Goal: Task Accomplishment & Management: Use online tool/utility

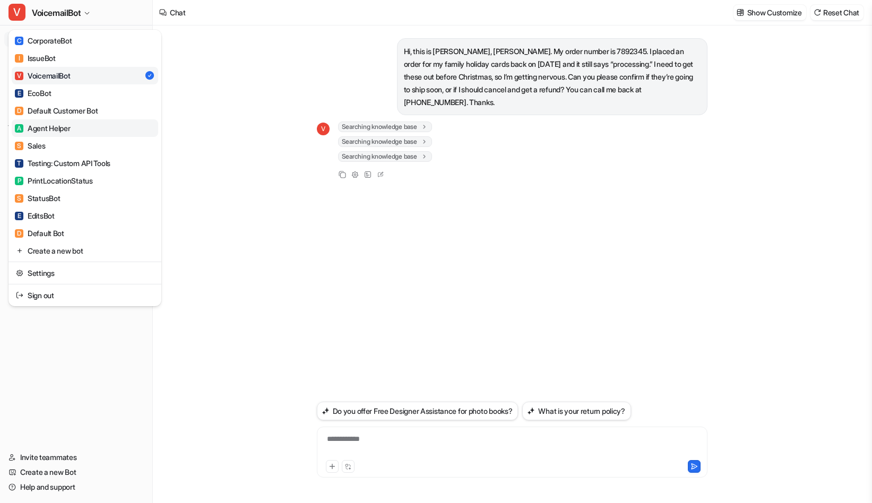
click at [77, 129] on link "A Agent Helper" at bounding box center [85, 128] width 147 height 18
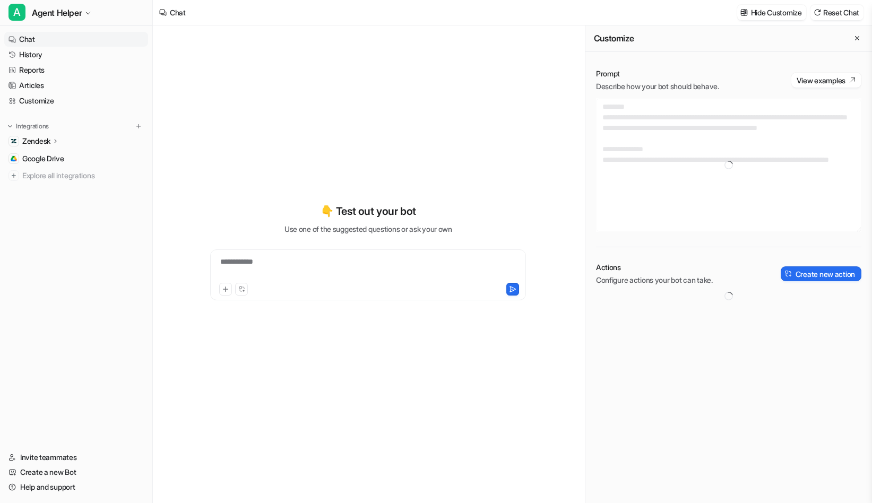
type textarea "**********"
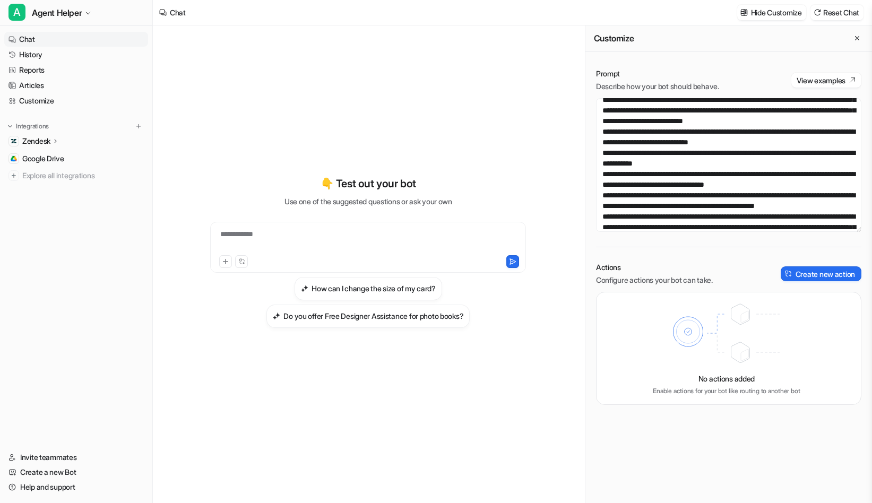
scroll to position [400, 0]
click at [759, 178] on textarea at bounding box center [728, 165] width 265 height 134
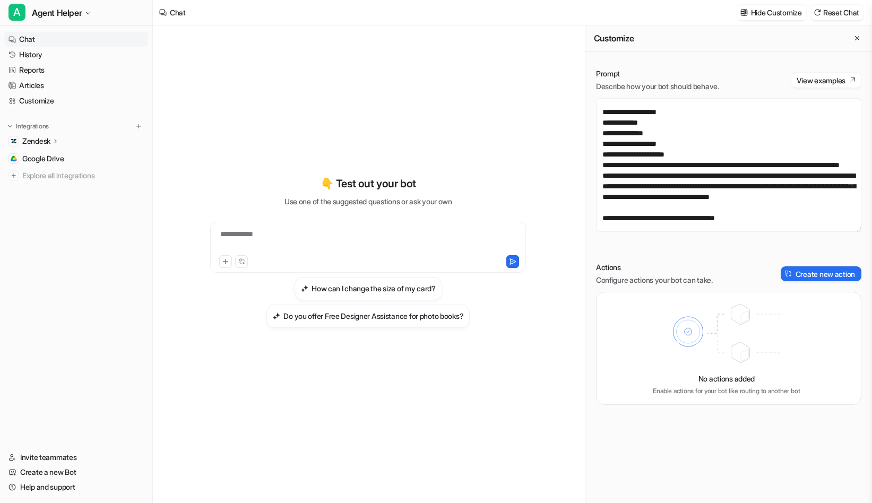
scroll to position [3223, 0]
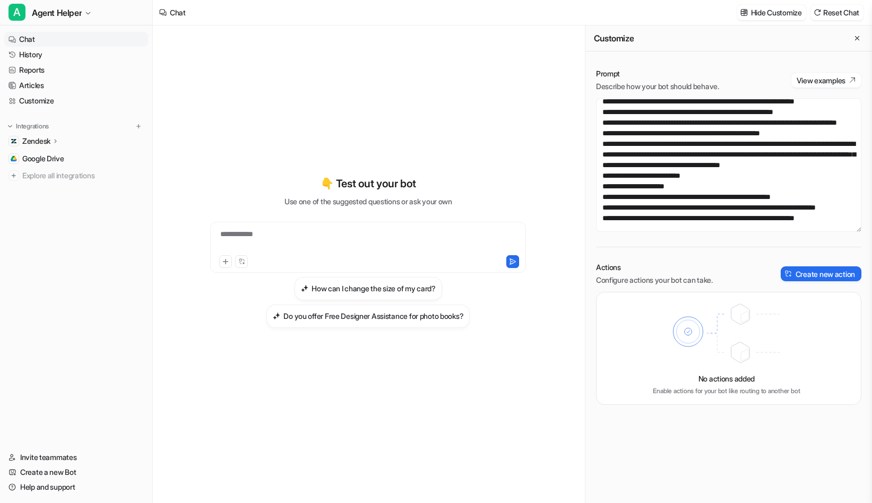
click at [633, 254] on div "Prompt Describe how your bot should behave. View examples Actions Configure act…" at bounding box center [729, 237] width 287 height 358
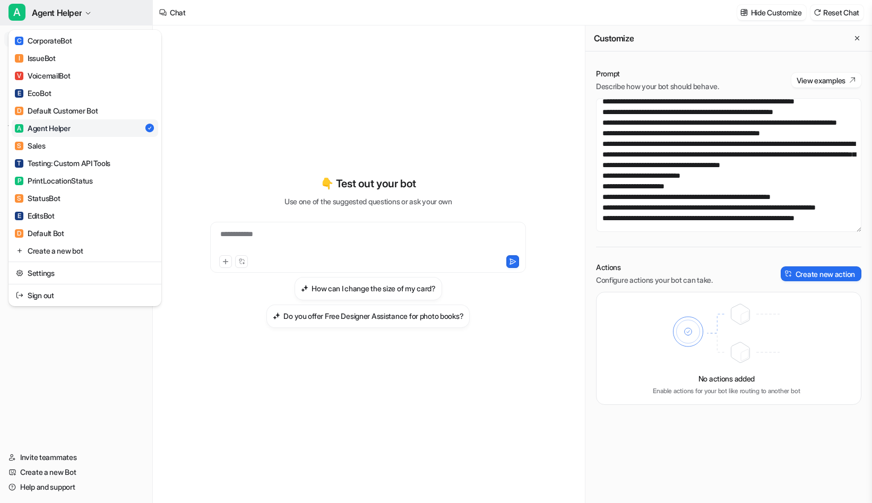
click at [80, 12] on span "Agent Helper" at bounding box center [57, 12] width 50 height 15
click at [68, 75] on div "V VoicemailBot" at bounding box center [43, 75] width 56 height 11
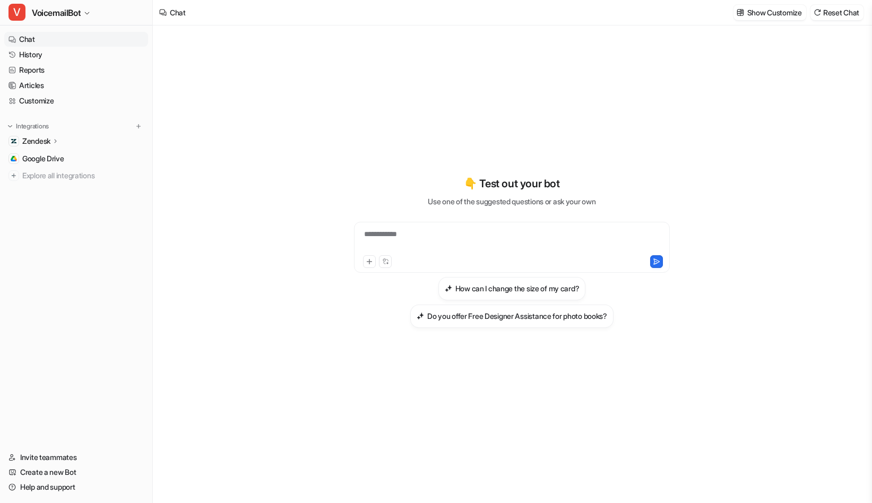
click at [452, 238] on div "**********" at bounding box center [512, 241] width 311 height 24
paste div
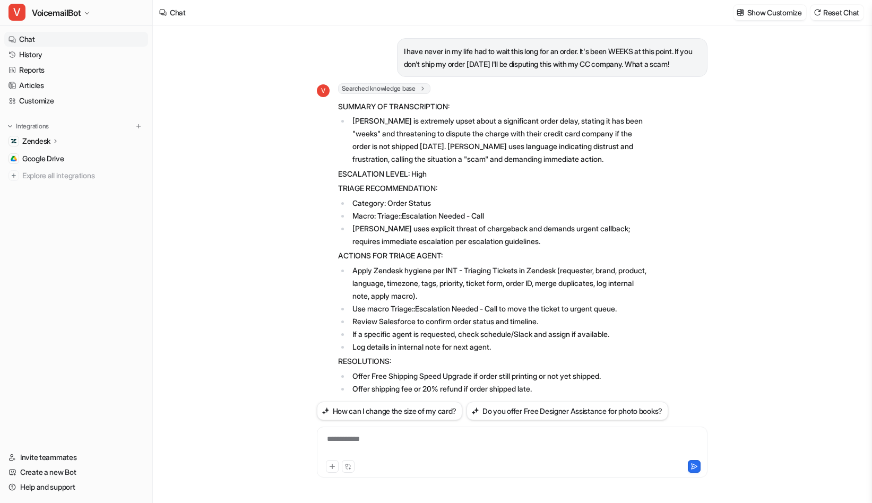
scroll to position [269, 0]
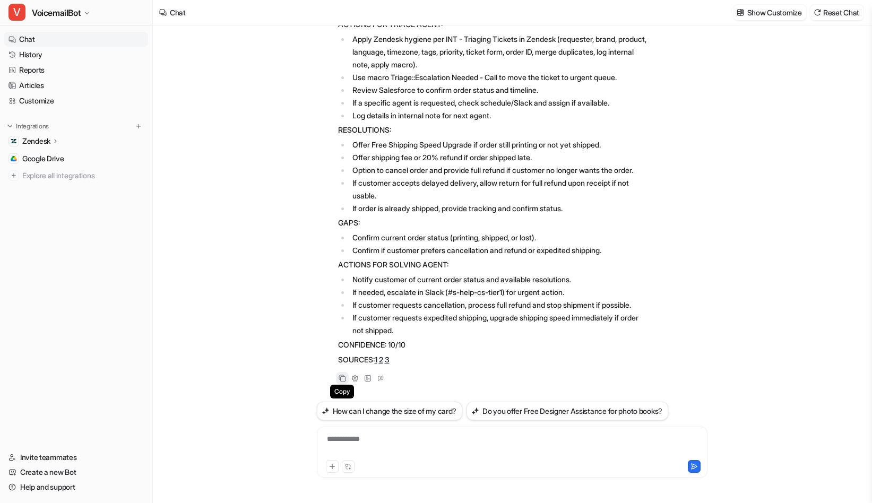
click at [344, 381] on icon at bounding box center [342, 378] width 7 height 7
click at [337, 380] on div "Copy" at bounding box center [342, 378] width 13 height 13
click at [71, 36] on link "Chat" at bounding box center [76, 39] width 144 height 15
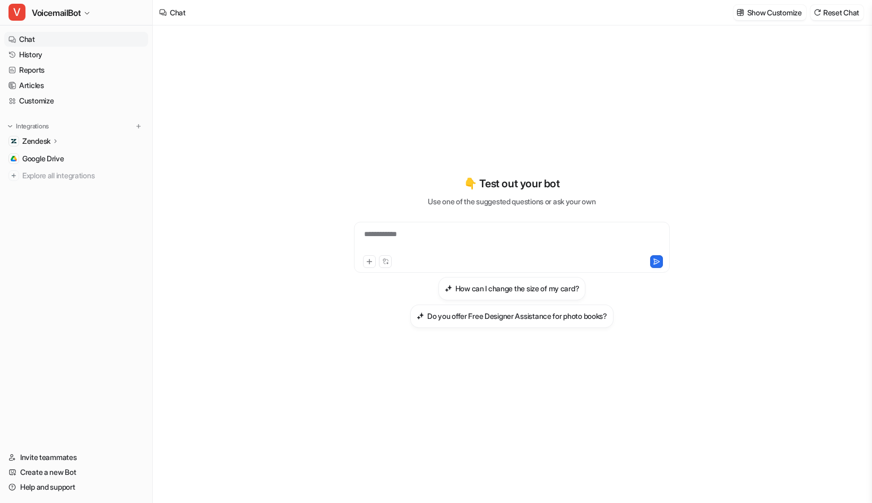
click at [502, 241] on div "**********" at bounding box center [512, 241] width 311 height 24
paste div
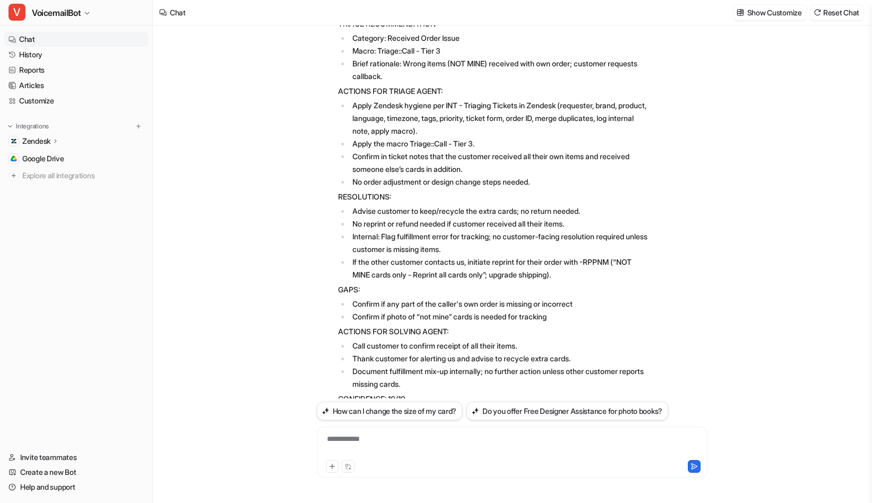
scroll to position [190, 0]
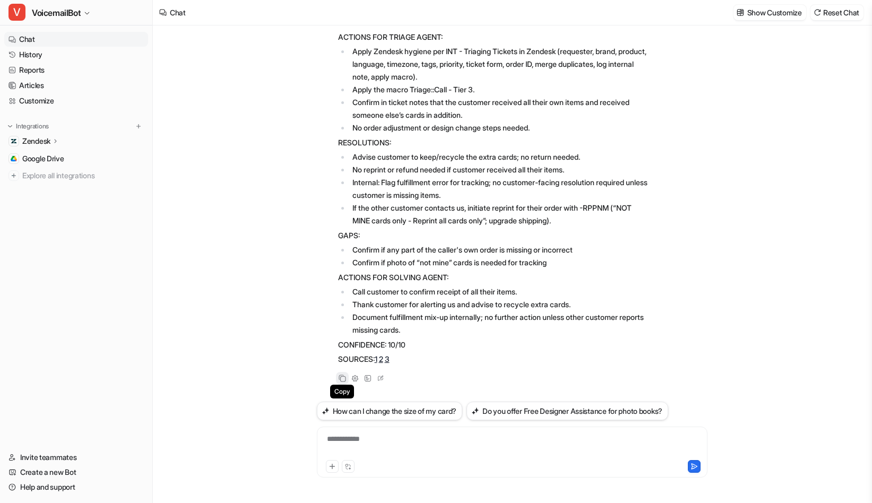
click at [341, 376] on icon at bounding box center [341, 377] width 5 height 5
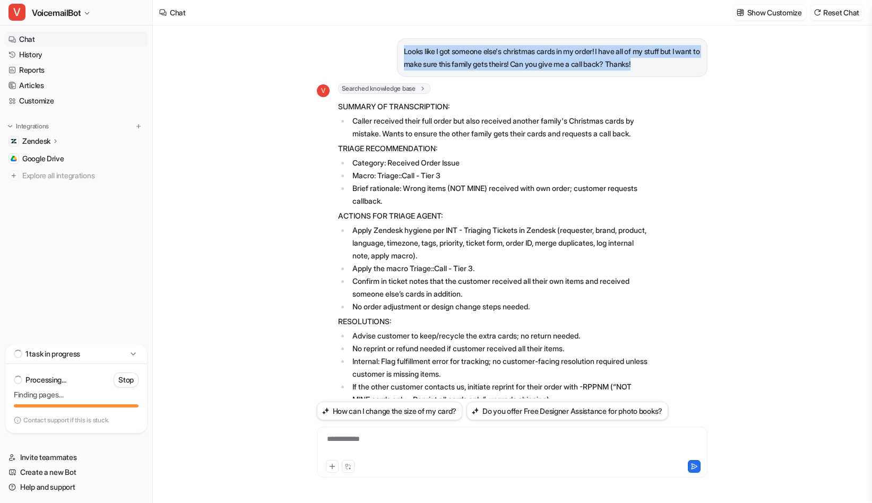
drag, startPoint x: 684, startPoint y: 65, endPoint x: 378, endPoint y: 42, distance: 307.7
click at [378, 42] on div "Looks like I got someone else's christmas cards in my order! I have all of my s…" at bounding box center [512, 57] width 391 height 39
copy p "Looks like I got someone else's christmas cards in my order! I have all of my s…"
click at [54, 32] on link "Chat" at bounding box center [76, 39] width 144 height 15
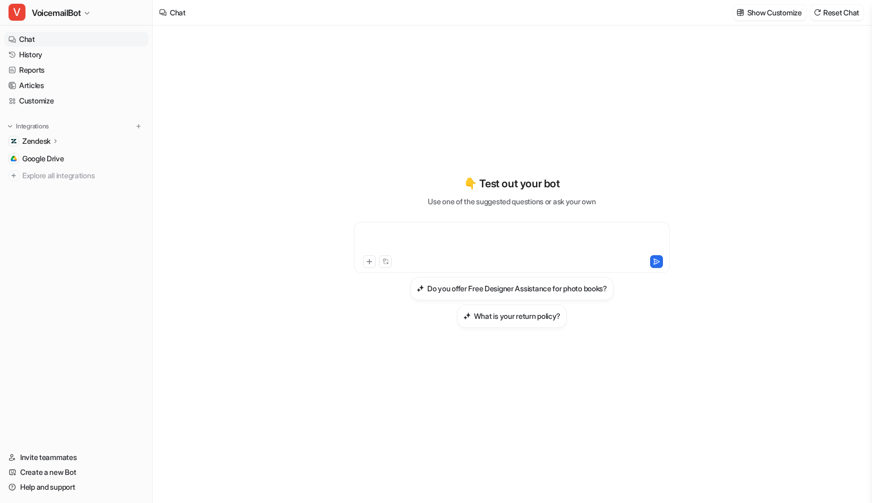
click at [547, 241] on div at bounding box center [512, 241] width 311 height 24
paste div
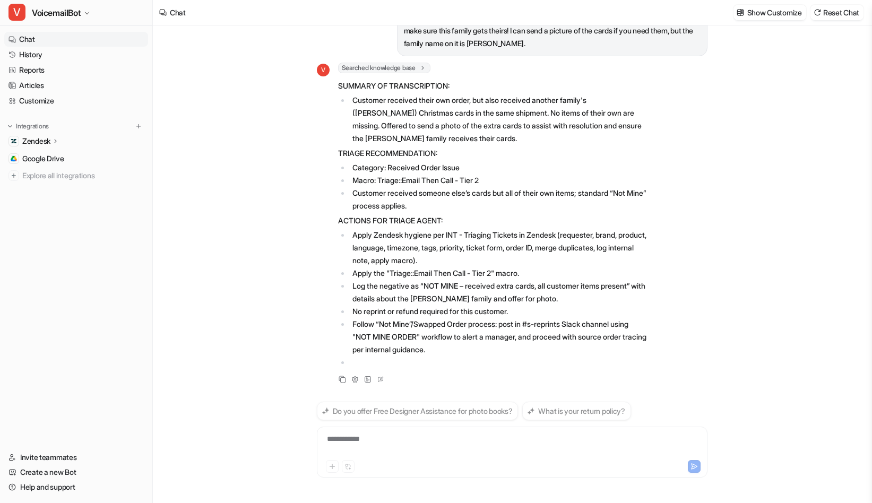
click at [555, 74] on div "Searched knowledge base search_queries : [ "Transcription: someone else's chris…" at bounding box center [493, 69] width 311 height 13
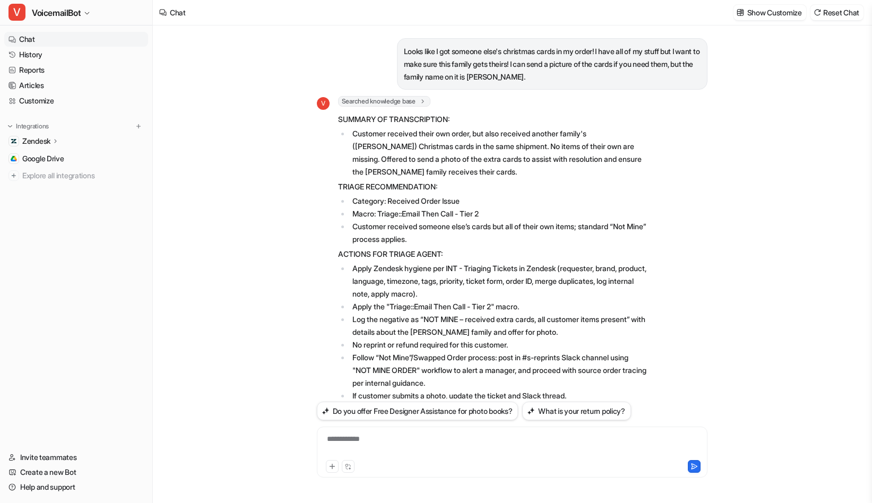
scroll to position [267, 0]
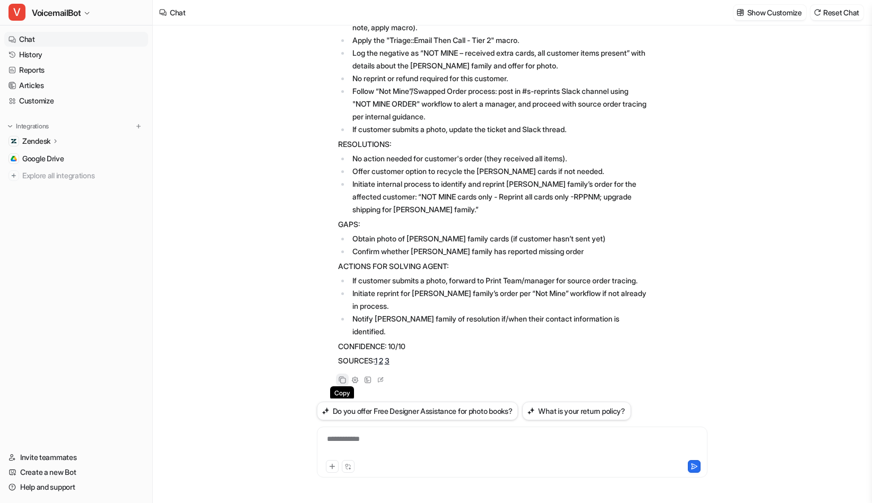
click at [343, 377] on icon at bounding box center [342, 379] width 7 height 7
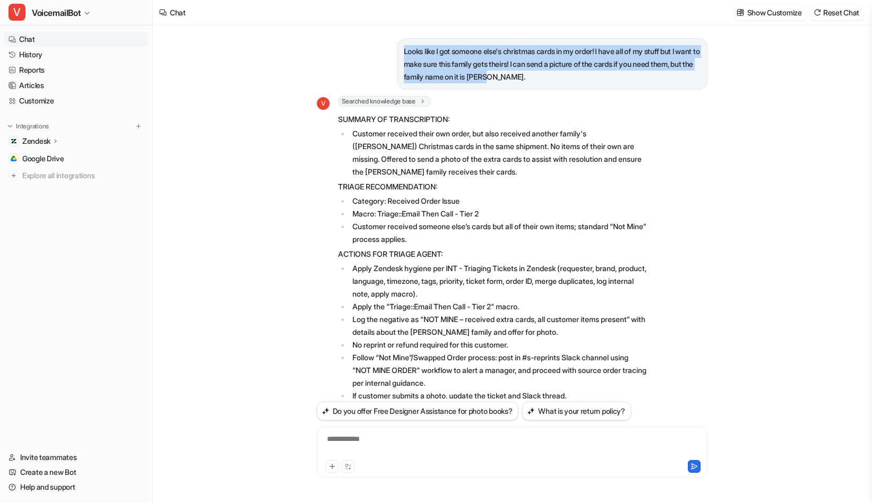
drag, startPoint x: 543, startPoint y: 78, endPoint x: 401, endPoint y: 54, distance: 143.9
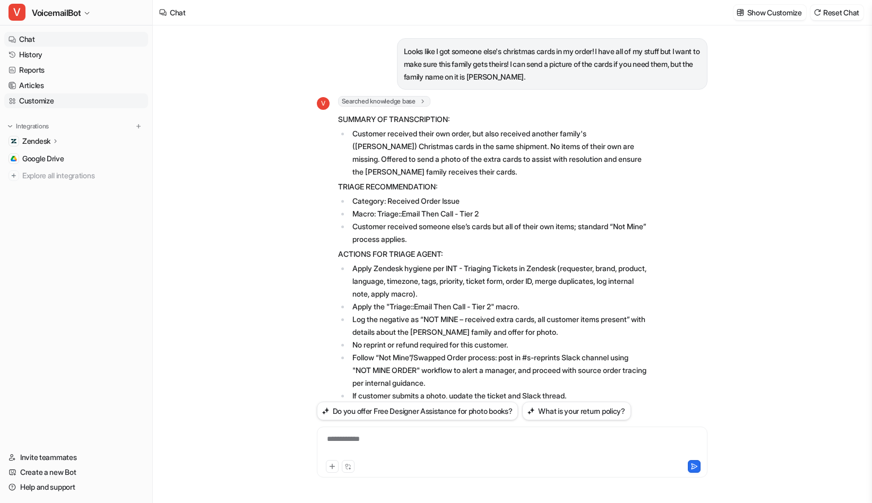
click at [56, 103] on link "Customize" at bounding box center [76, 100] width 144 height 15
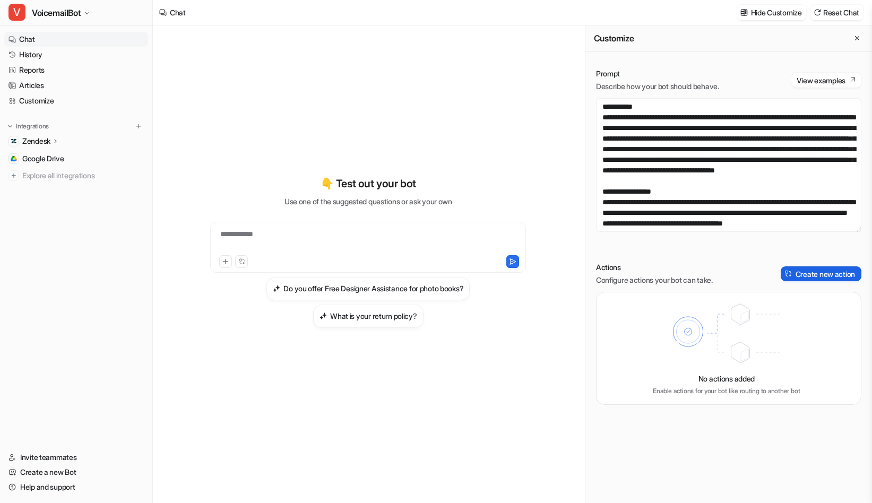
click at [817, 269] on button "Create new action" at bounding box center [821, 274] width 81 height 15
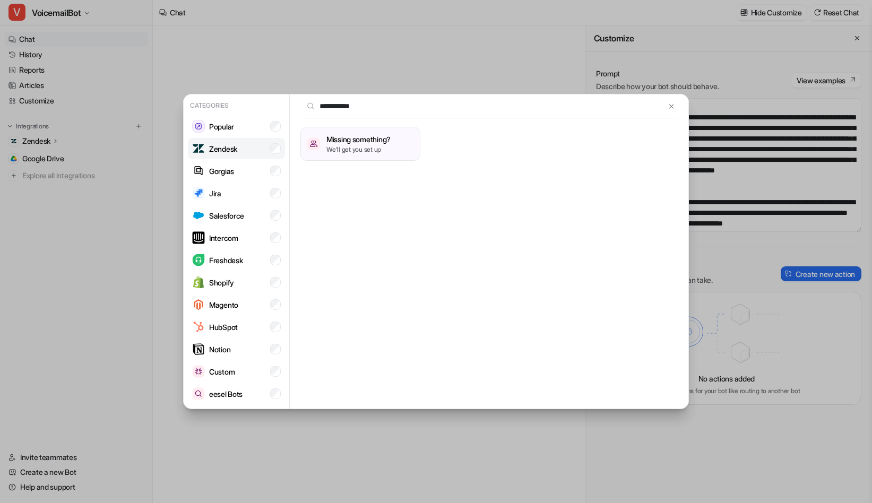
type input "**********"
click at [232, 152] on p "Zendesk" at bounding box center [223, 148] width 28 height 11
click at [234, 152] on p "Zendesk" at bounding box center [223, 148] width 28 height 11
click at [672, 100] on button at bounding box center [672, 106] width 12 height 13
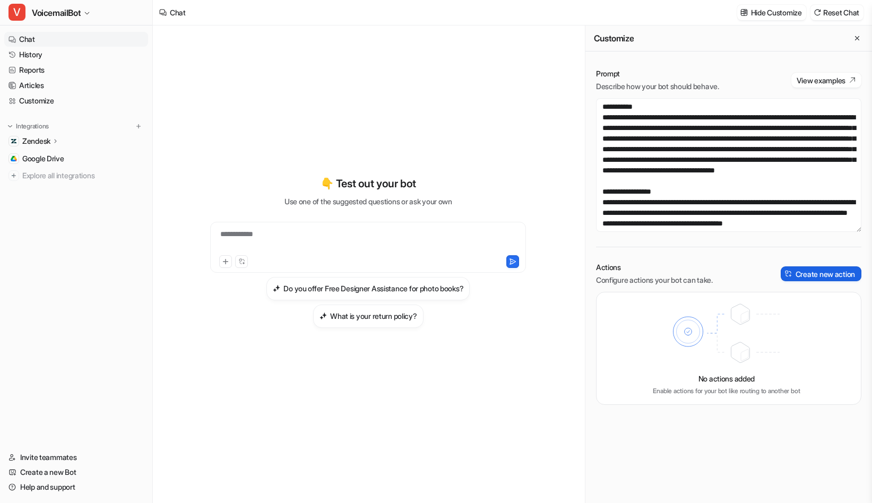
click at [825, 271] on button "Create new action" at bounding box center [821, 274] width 81 height 15
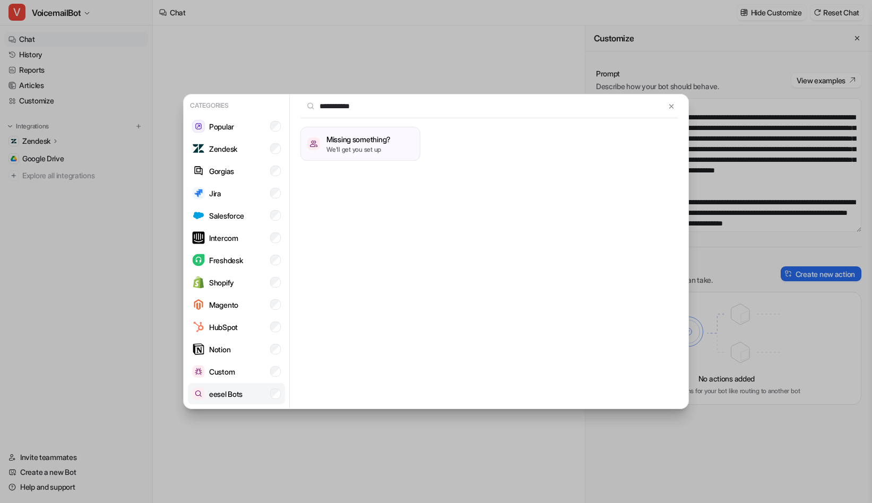
click at [262, 394] on li "eesel Bots" at bounding box center [236, 393] width 97 height 21
click at [671, 106] on img at bounding box center [671, 106] width 7 height 8
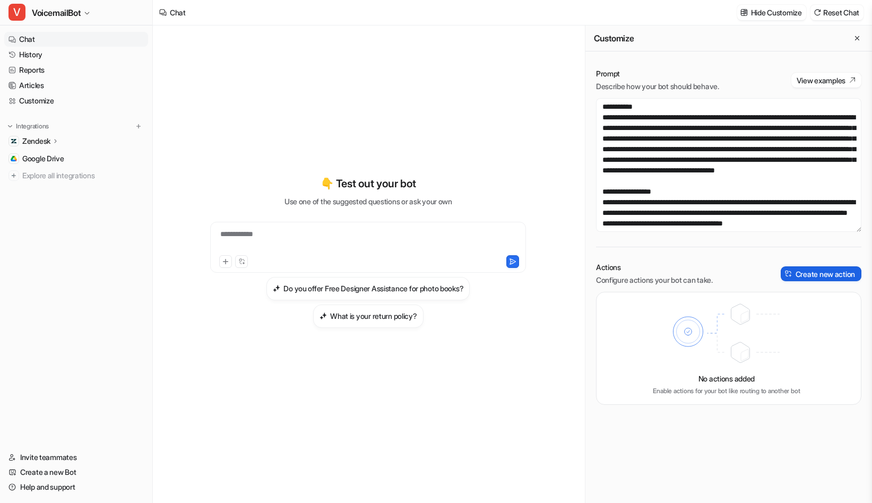
click at [842, 276] on button "Create new action" at bounding box center [821, 274] width 81 height 15
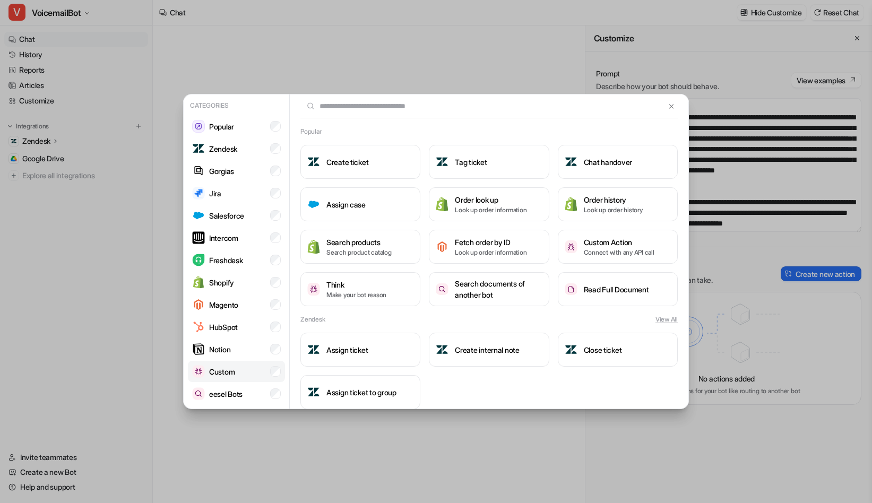
click at [245, 372] on li "Custom" at bounding box center [236, 371] width 97 height 21
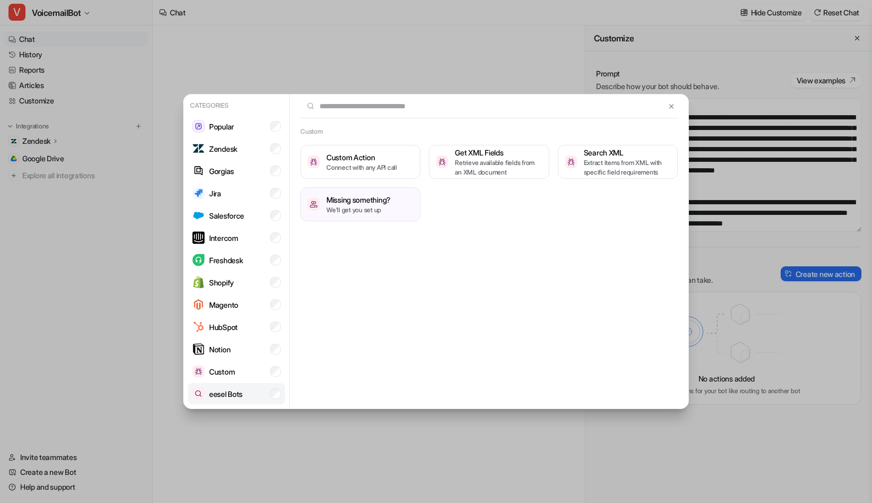
click at [236, 393] on p "eesel Bots" at bounding box center [225, 394] width 33 height 11
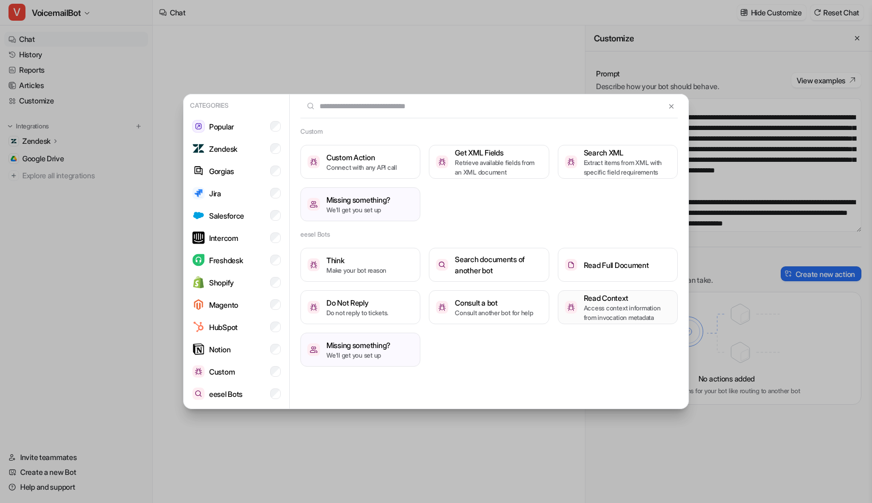
click at [621, 307] on p "Access context information from invocation metadata" at bounding box center [627, 313] width 87 height 19
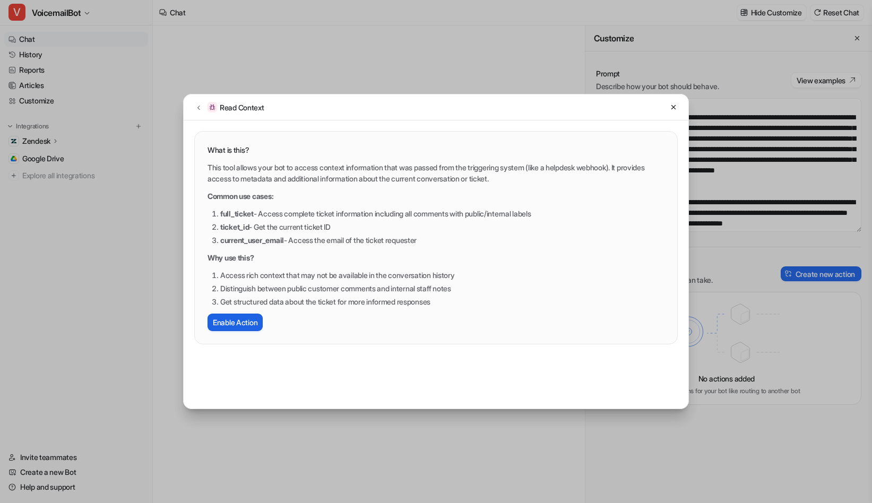
click at [237, 322] on button "Enable Action" at bounding box center [235, 323] width 55 height 18
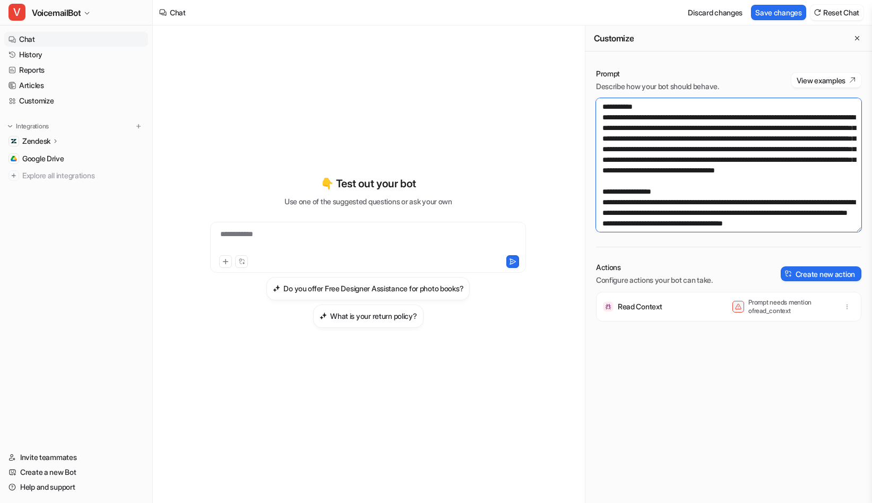
click at [700, 163] on textarea at bounding box center [728, 165] width 265 height 134
paste textarea "**********"
type textarea "**********"
click at [697, 164] on textarea at bounding box center [728, 165] width 265 height 134
click at [725, 198] on textarea at bounding box center [728, 165] width 265 height 134
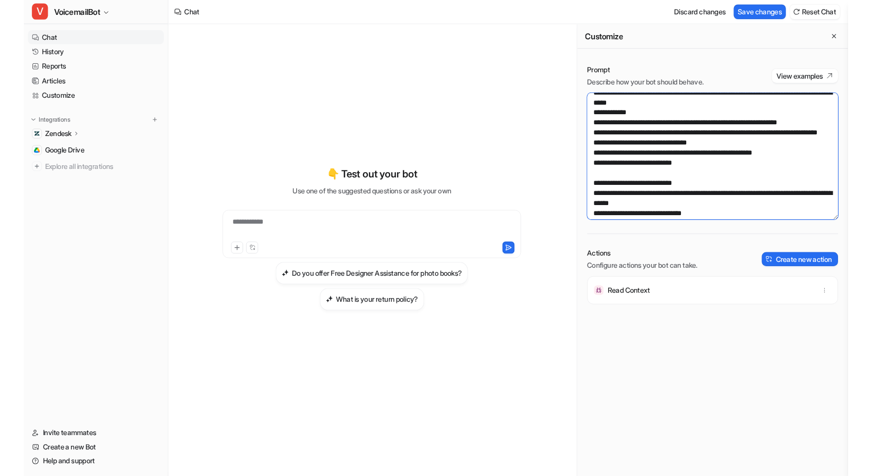
scroll to position [482, 0]
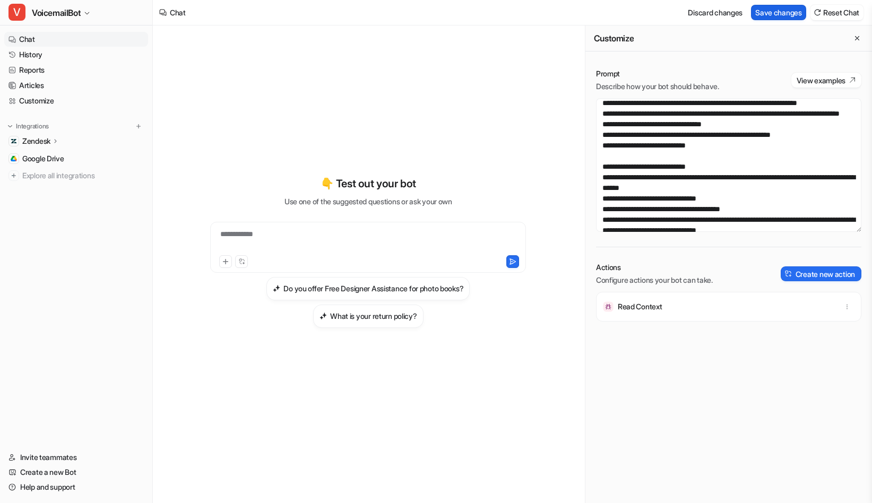
click at [773, 10] on button "Save changes" at bounding box center [778, 12] width 55 height 15
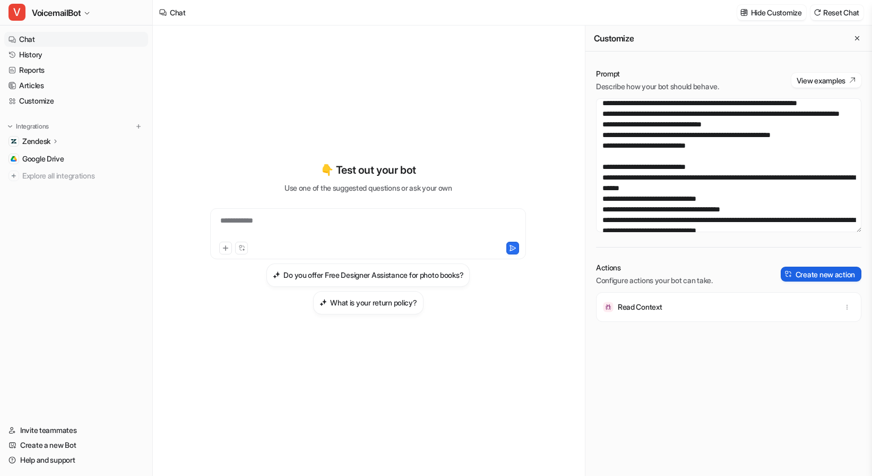
click at [825, 276] on button "Create new action" at bounding box center [821, 274] width 81 height 15
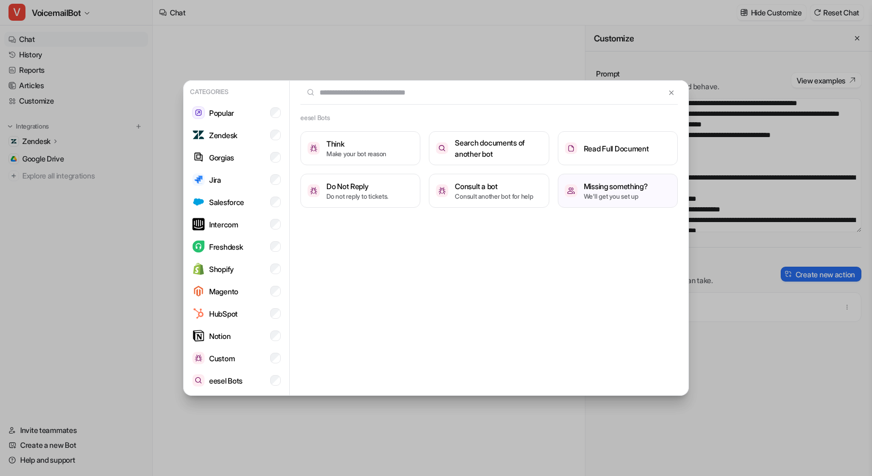
click at [525, 331] on div "eesel Bots Think Make your bot reason Search documents of another bot Read Full…" at bounding box center [489, 238] width 399 height 315
click at [675, 94] on button at bounding box center [672, 92] width 12 height 13
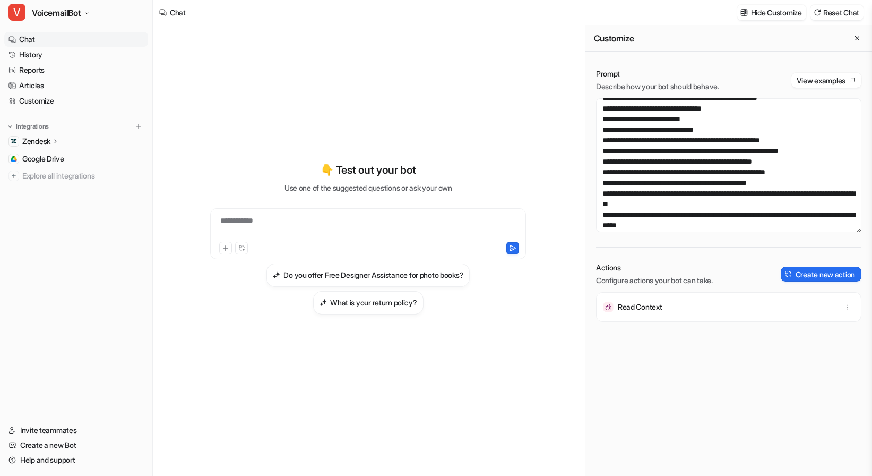
scroll to position [338, 0]
